Goal: Book appointment/travel/reservation

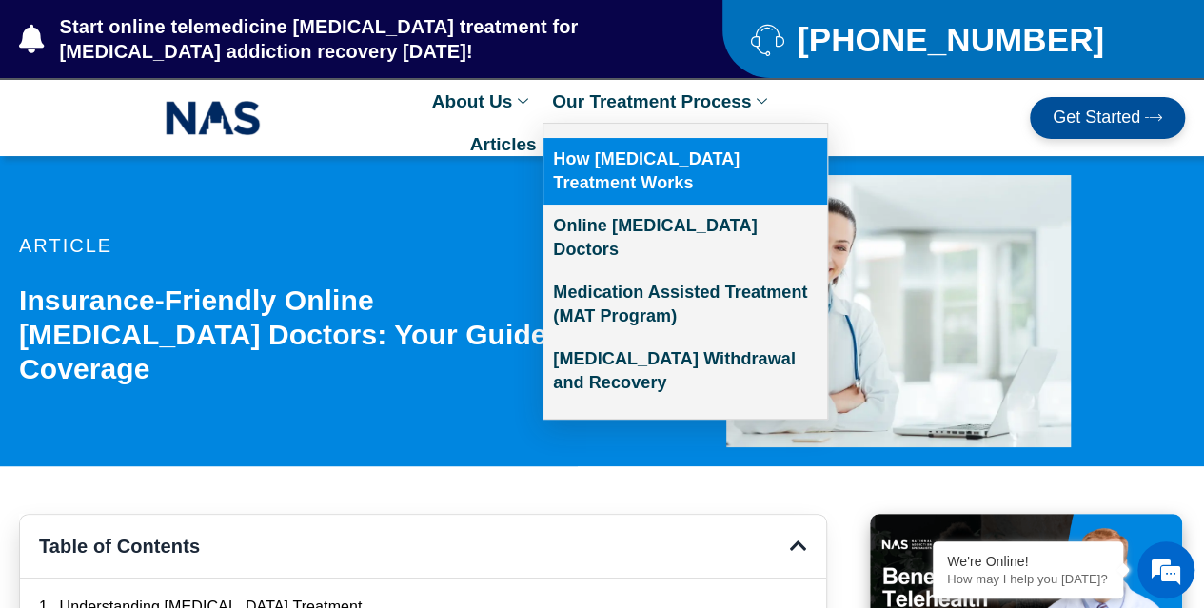
click at [631, 166] on link "How [MEDICAL_DATA] Treatment Works" at bounding box center [686, 171] width 284 height 67
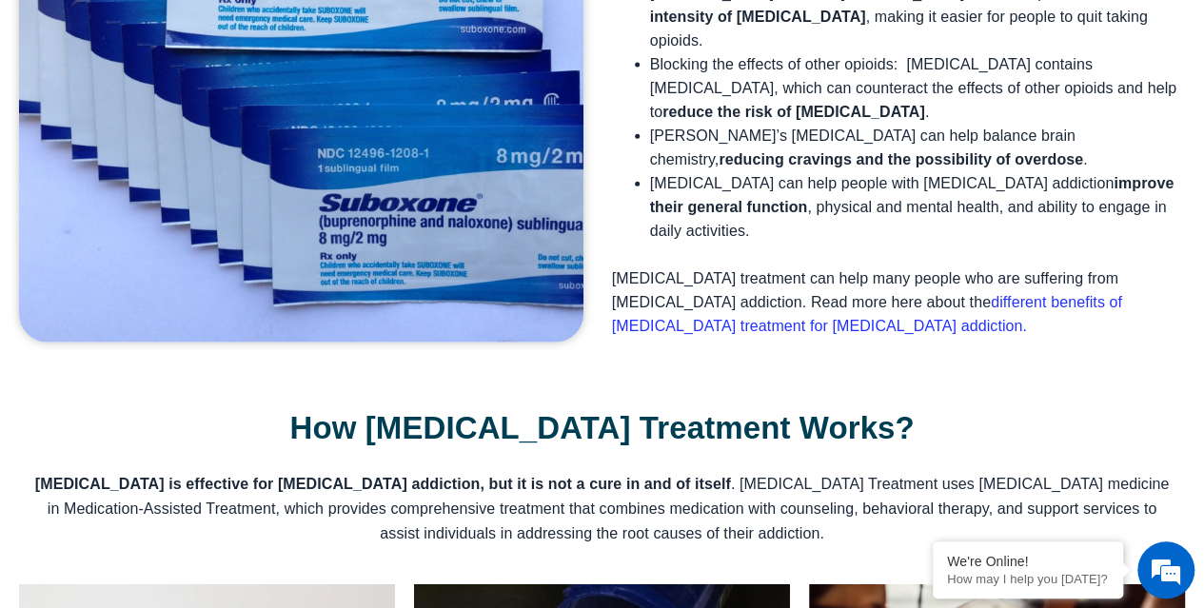
scroll to position [2662, 0]
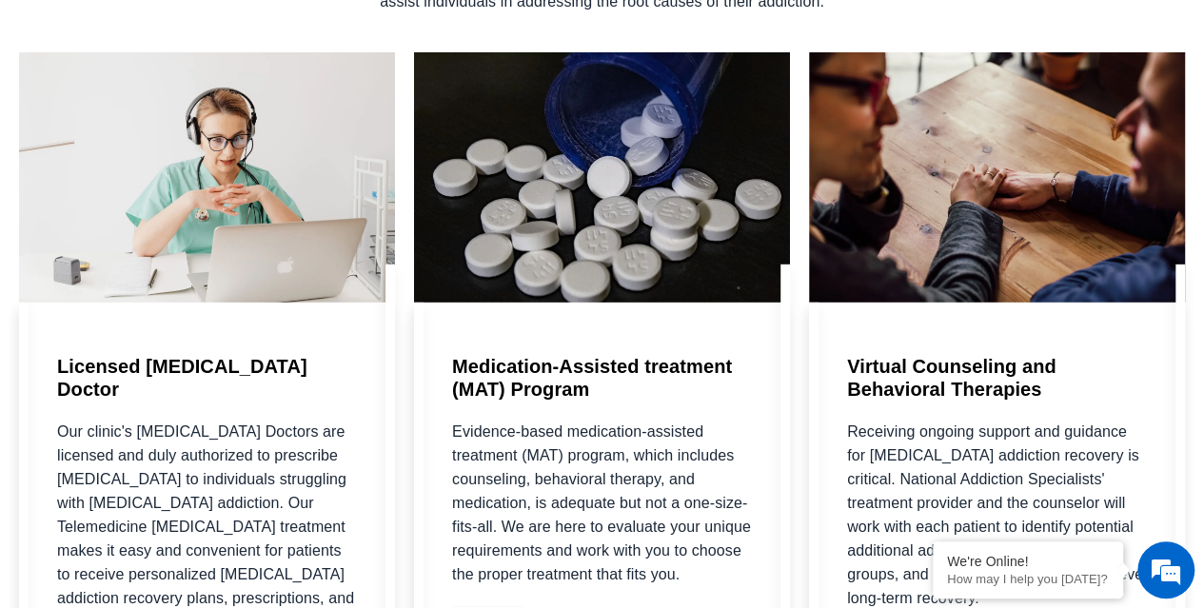
drag, startPoint x: 1217, startPoint y: 321, endPoint x: 640, endPoint y: 515, distance: 609.6
click at [640, 515] on div "Medication-Assisted treatment (MAT) Program Evidence-based medication-assisted …" at bounding box center [602, 442] width 376 height 780
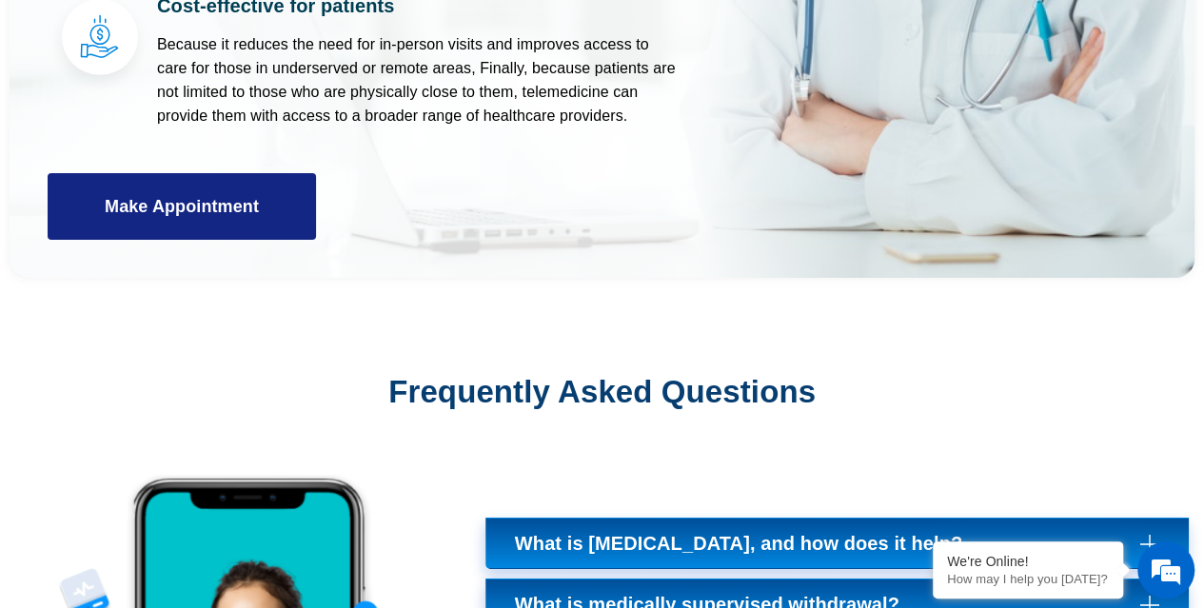
scroll to position [6086, 0]
